Goal: Find specific page/section: Find specific page/section

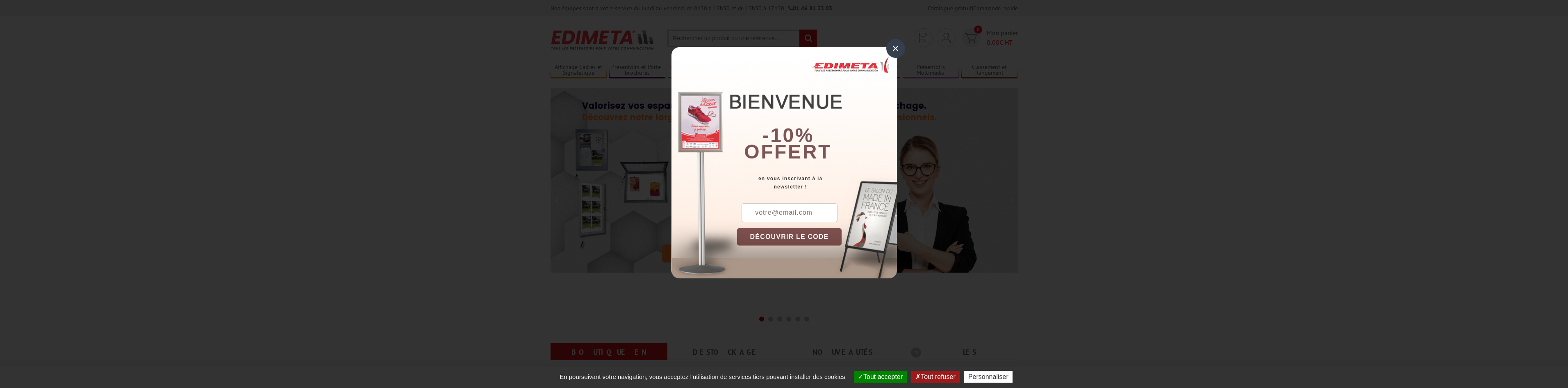
click at [898, 46] on div "×" at bounding box center [895, 48] width 19 height 19
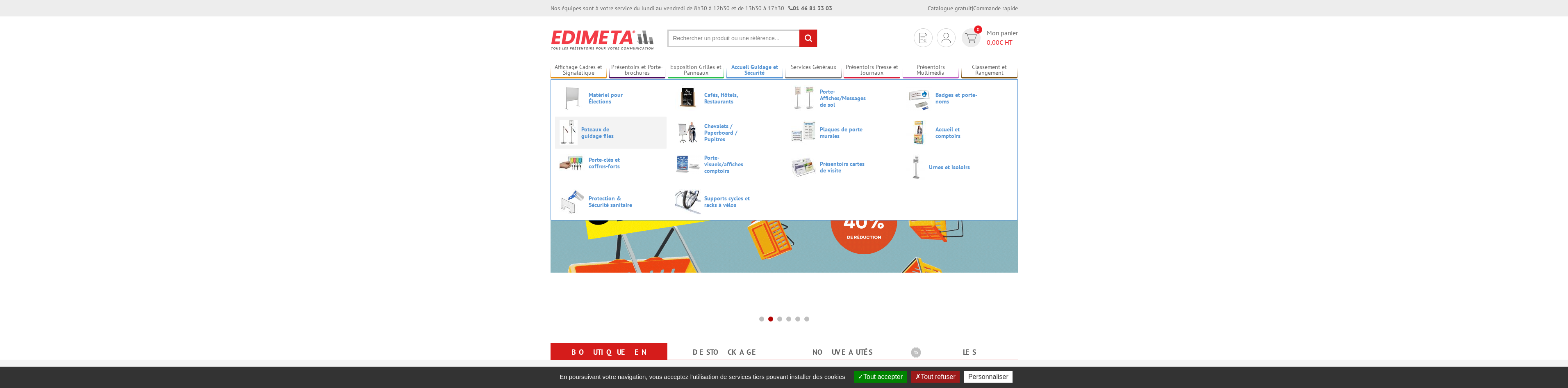
click at [612, 127] on span "Poteaux de guidage files" at bounding box center [606, 132] width 49 height 13
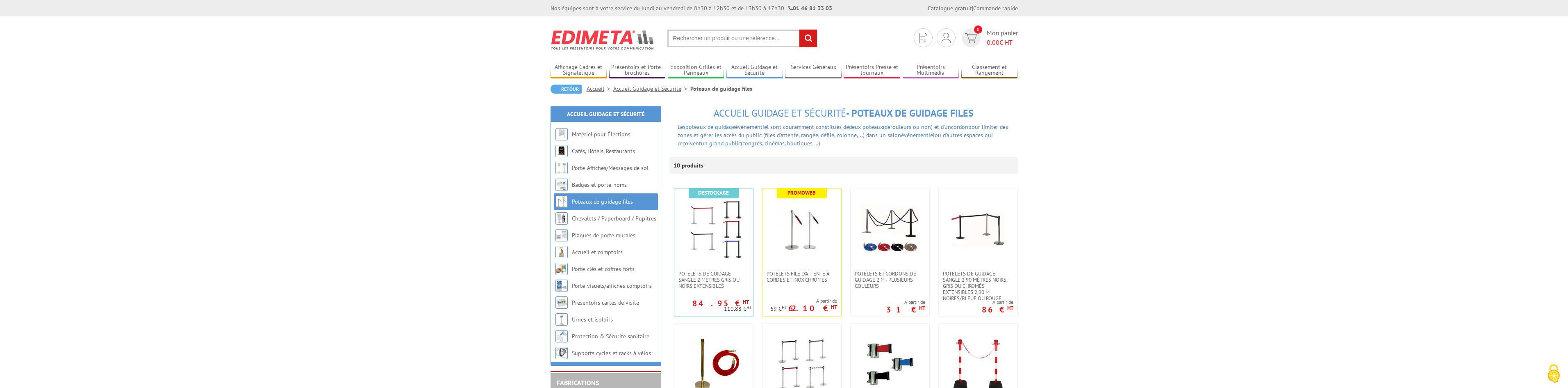
click at [707, 40] on input "text" at bounding box center [742, 38] width 150 height 18
type input "pcg310"
click at [799, 29] on input "rechercher" at bounding box center [808, 38] width 18 height 18
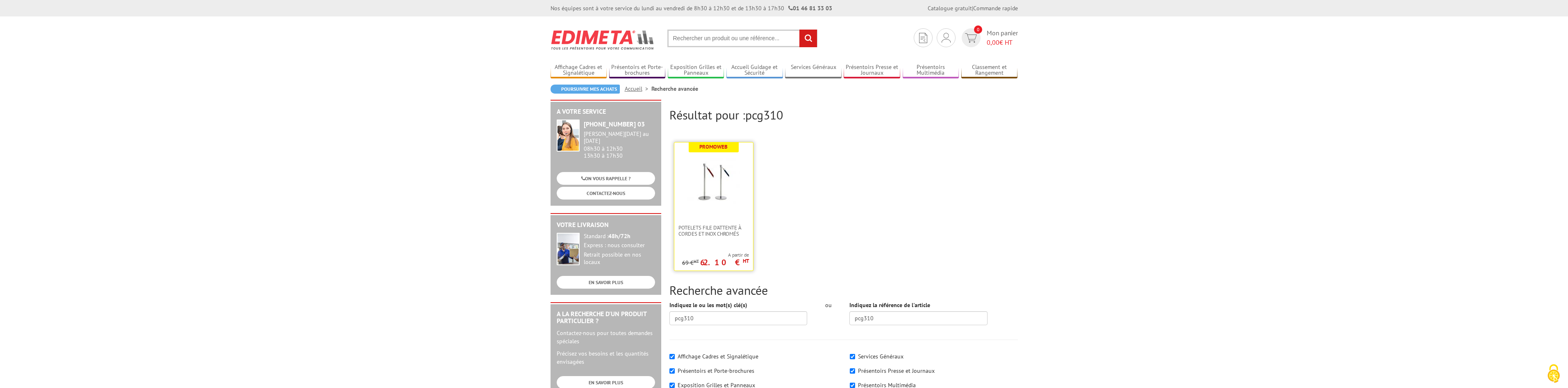
click at [719, 181] on img at bounding box center [713, 181] width 53 height 53
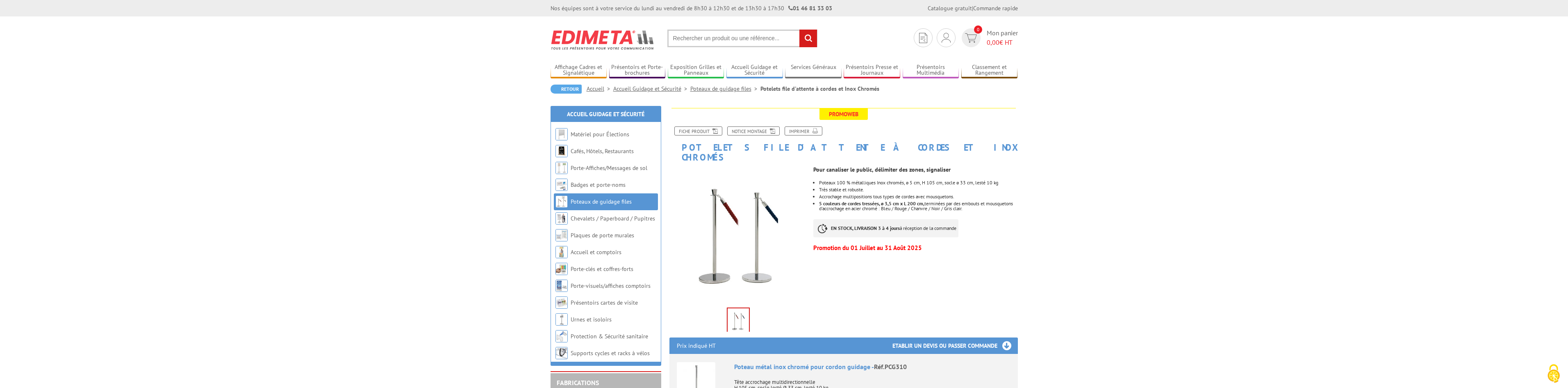
click at [717, 229] on img at bounding box center [739, 235] width 138 height 138
click at [739, 308] on img at bounding box center [738, 320] width 22 height 25
drag, startPoint x: 1144, startPoint y: 259, endPoint x: 1149, endPoint y: 258, distance: 5.1
